Goal: Complete application form

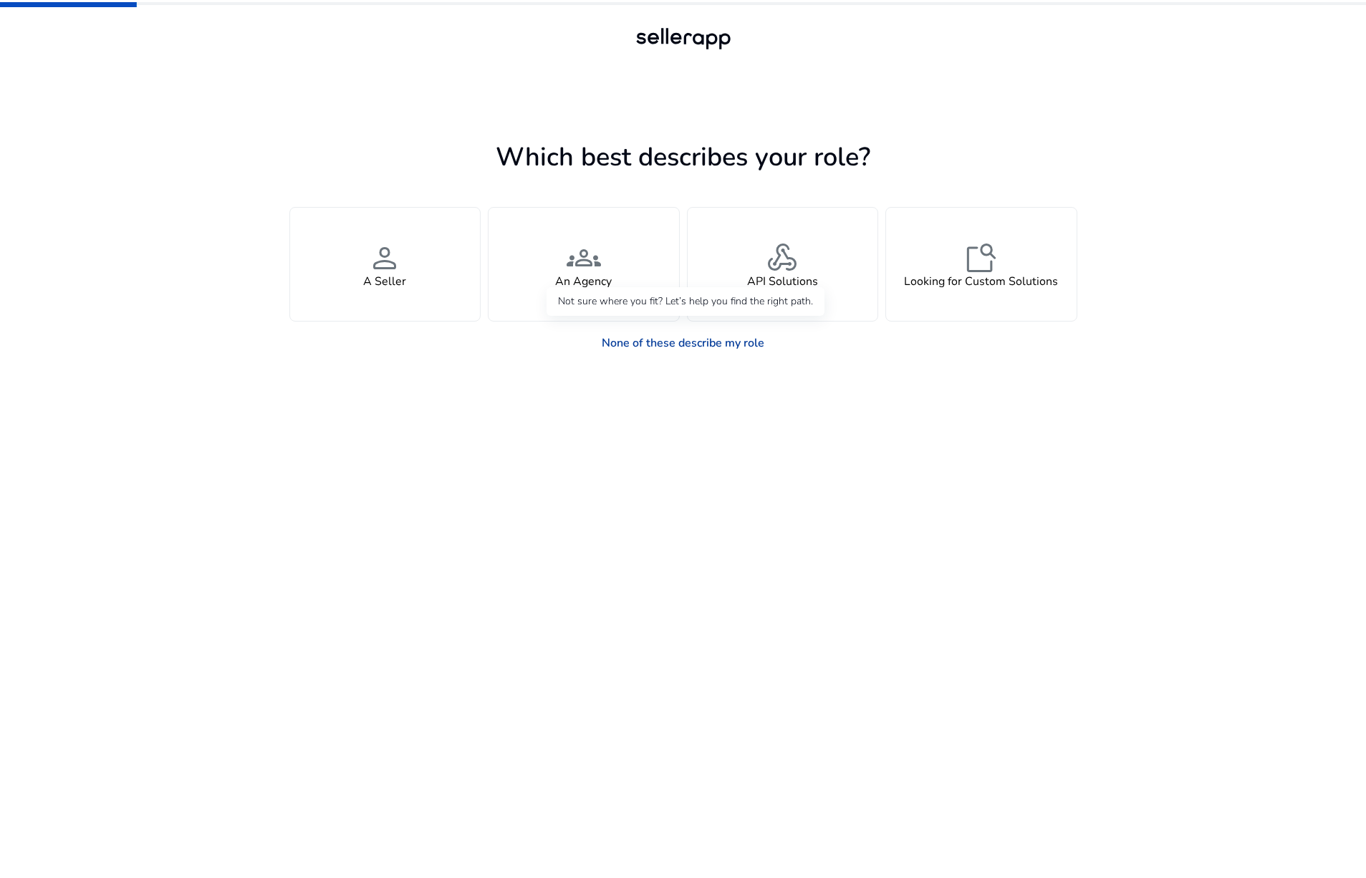
click at [697, 345] on link "None of these describe my role" at bounding box center [683, 343] width 186 height 29
click at [1019, 117] on div "Which best describes your role? You manage your own brand or store and are look…" at bounding box center [683, 479] width 788 height 800
